Goal: Information Seeking & Learning: Learn about a topic

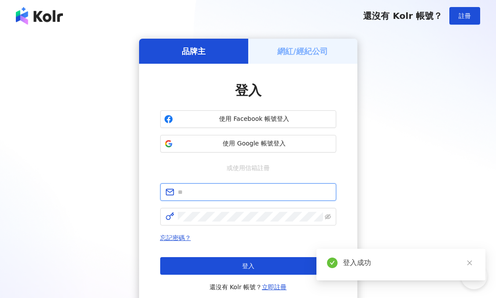
type input "**********"
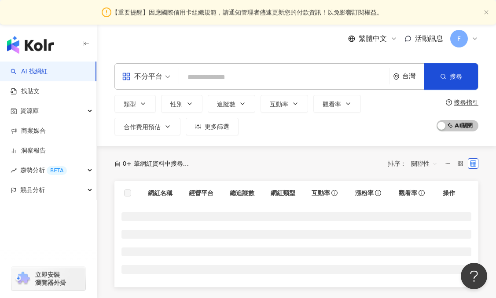
click at [212, 77] on input "search" at bounding box center [283, 77] width 203 height 17
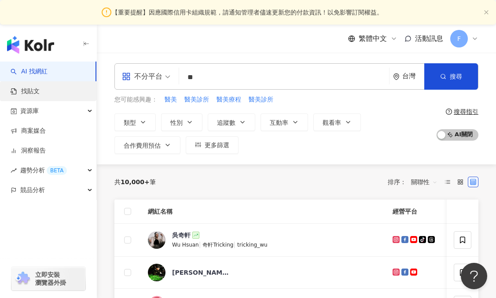
type input "**"
click at [40, 91] on link "找貼文" at bounding box center [25, 91] width 29 height 9
click input "search"
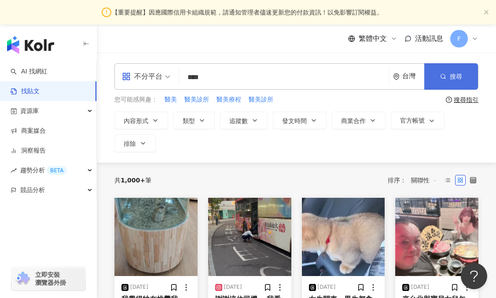
type input "****"
click at [444, 71] on button "搜尋" at bounding box center [451, 76] width 54 height 26
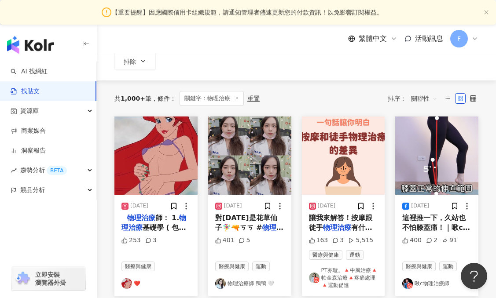
scroll to position [101, 0]
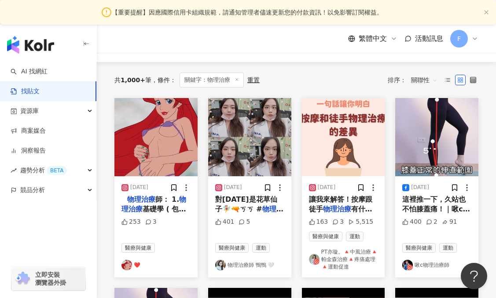
click at [241, 263] on link "物理治療師 鴨鴨 🤍" at bounding box center [249, 265] width 69 height 11
click at [447, 81] on line at bounding box center [448, 81] width 4 height 0
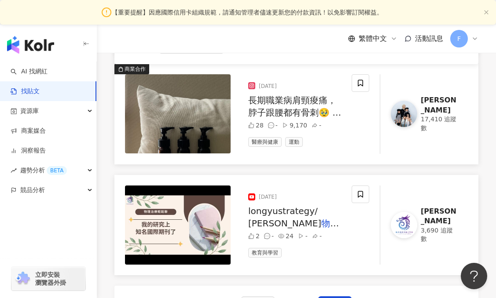
scroll to position [1313, 0]
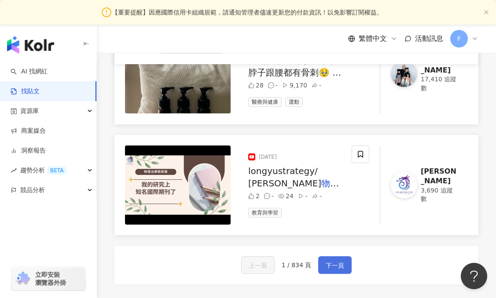
click at [335, 261] on span "下一頁" at bounding box center [334, 265] width 18 height 11
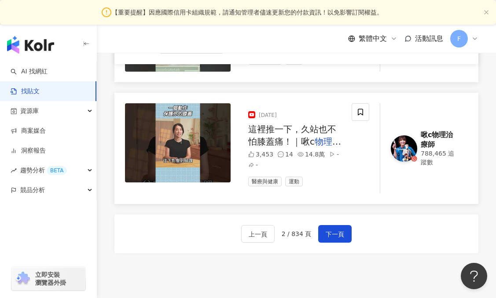
scroll to position [1429, 0]
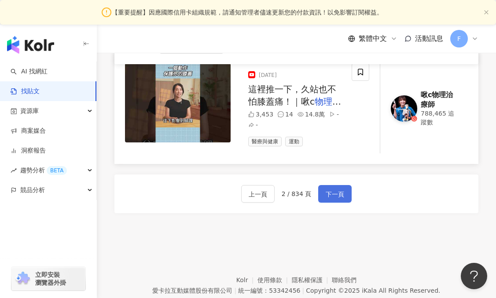
click at [336, 189] on span "下一頁" at bounding box center [334, 194] width 18 height 11
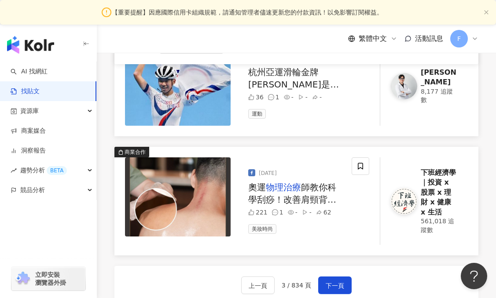
scroll to position [1390, 0]
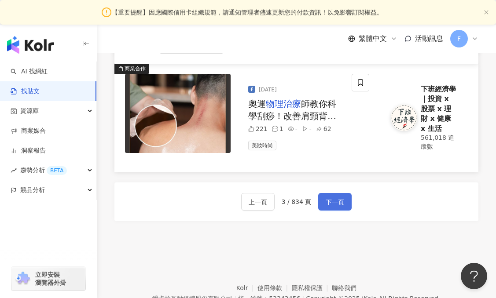
click at [334, 197] on span "下一頁" at bounding box center [334, 202] width 18 height 11
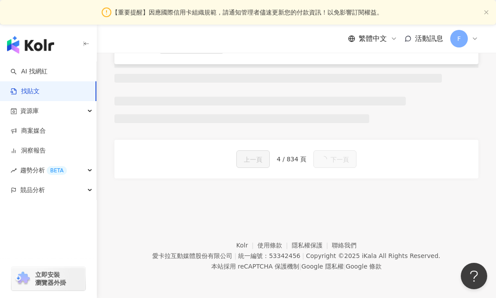
scroll to position [1447, 0]
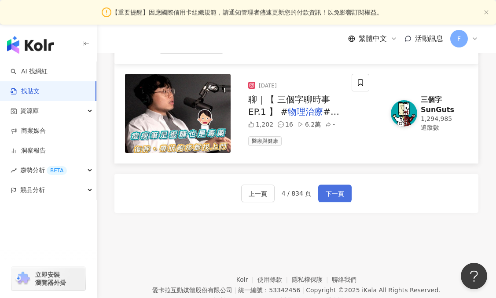
click at [333, 189] on span "下一頁" at bounding box center [334, 194] width 18 height 11
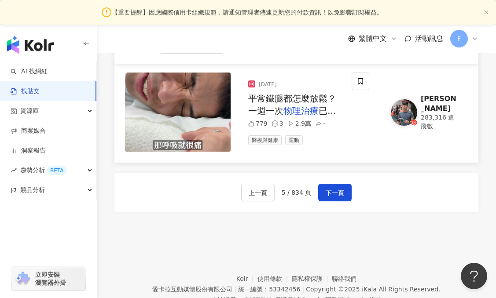
scroll to position [1419, 0]
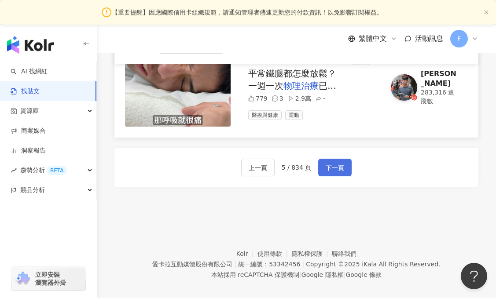
click at [340, 163] on span "下一頁" at bounding box center [334, 168] width 18 height 11
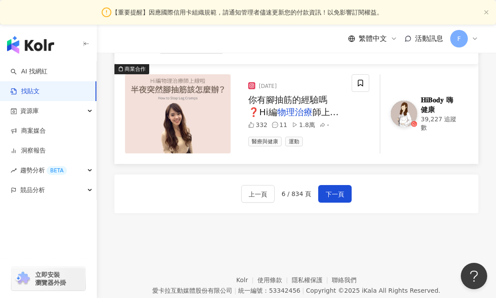
scroll to position [1361, 0]
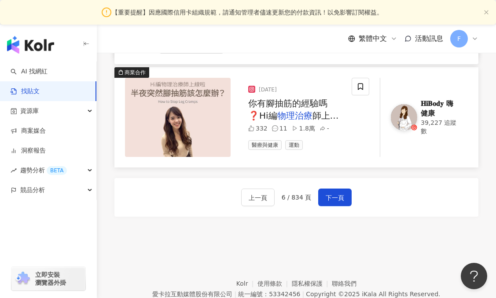
click at [427, 109] on div "𝐇𝐢𝐁𝐨𝐝𝐲 嗨健康" at bounding box center [438, 109] width 36 height 20
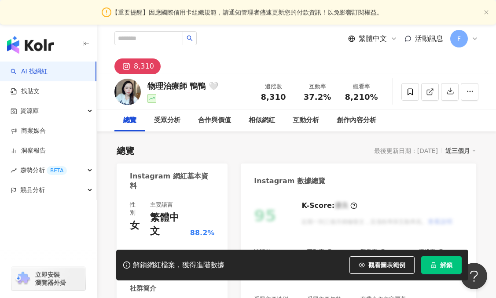
scroll to position [139, 0]
